Goal: Information Seeking & Learning: Learn about a topic

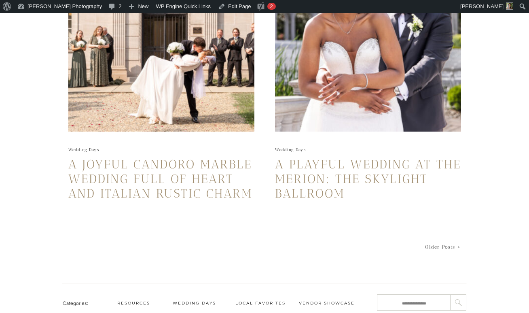
scroll to position [1840, 0]
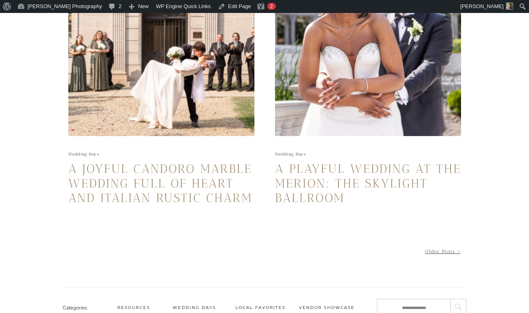
click at [440, 250] on link "Older Posts >" at bounding box center [443, 251] width 36 height 6
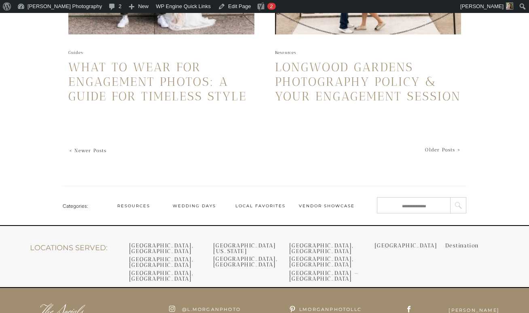
scroll to position [1990, 0]
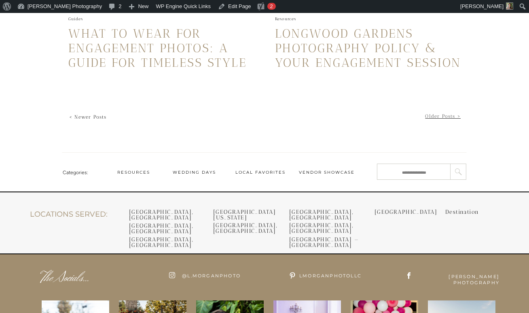
click at [430, 116] on link "Older Posts >" at bounding box center [443, 116] width 36 height 6
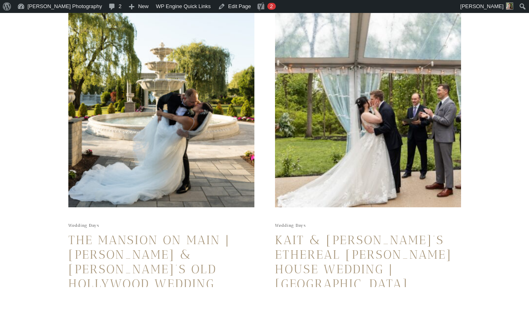
scroll to position [1858, 0]
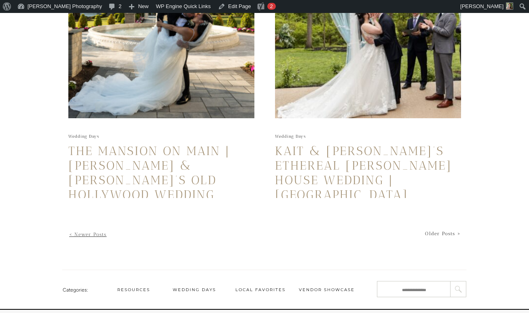
click at [91, 231] on link "< Newer Posts" at bounding box center [88, 234] width 38 height 6
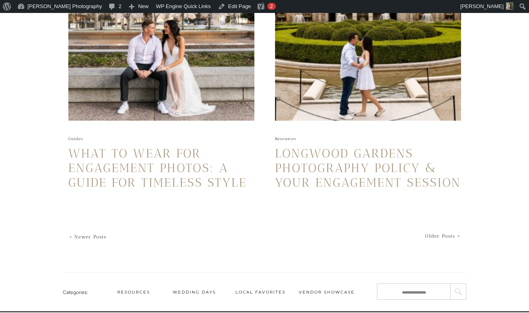
scroll to position [1876, 0]
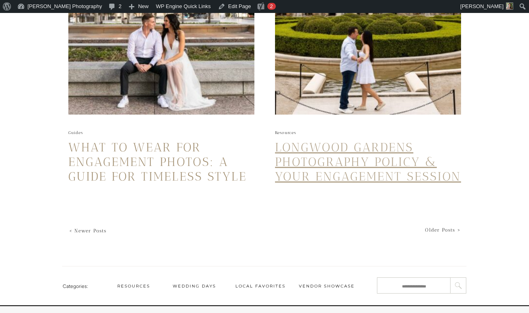
click at [381, 163] on link "Longwood Gardens Photography Policy & Your Engagement Session" at bounding box center [368, 162] width 186 height 44
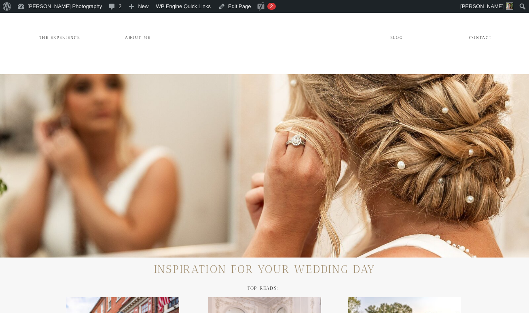
scroll to position [1876, 0]
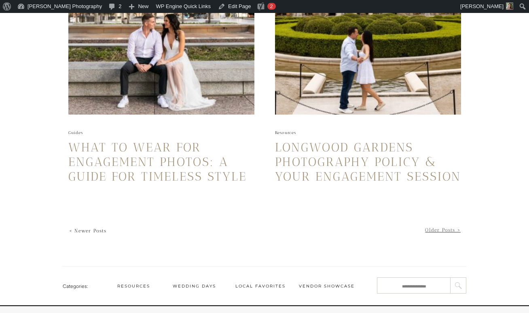
click at [440, 229] on link "Older Posts >" at bounding box center [443, 230] width 36 height 6
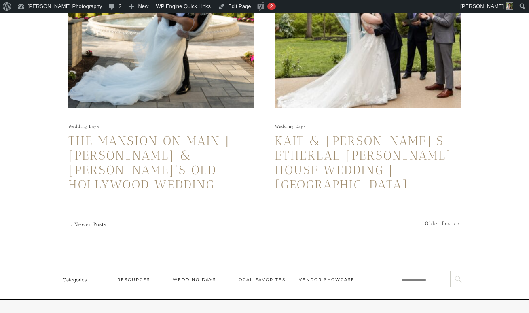
scroll to position [1875, 0]
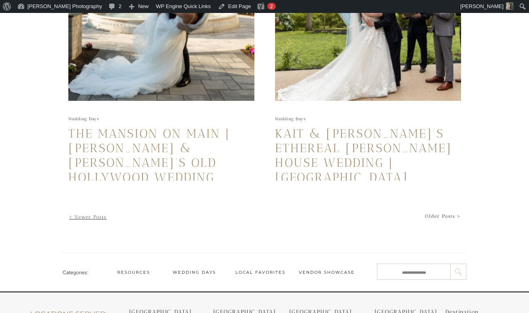
click at [86, 215] on link "< Newer Posts" at bounding box center [88, 217] width 38 height 6
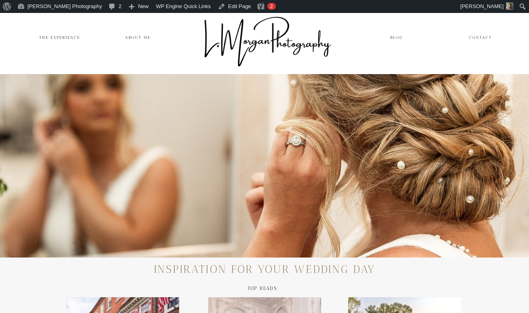
click at [248, 38] on div at bounding box center [264, 41] width 137 height 76
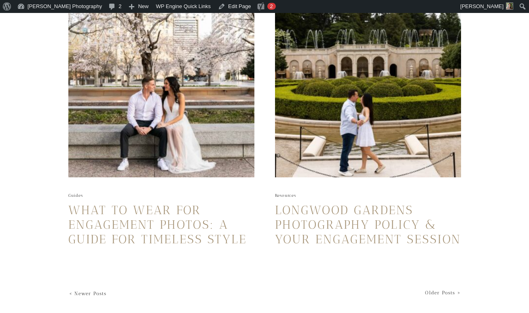
scroll to position [2115, 0]
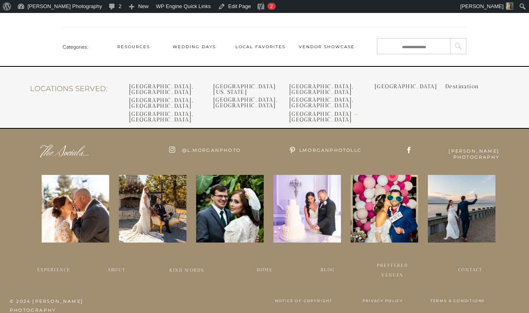
click at [302, 97] on h3 "[GEOGRAPHIC_DATA], [GEOGRAPHIC_DATA]" at bounding box center [322, 101] width 67 height 8
